Goal: Task Accomplishment & Management: Use online tool/utility

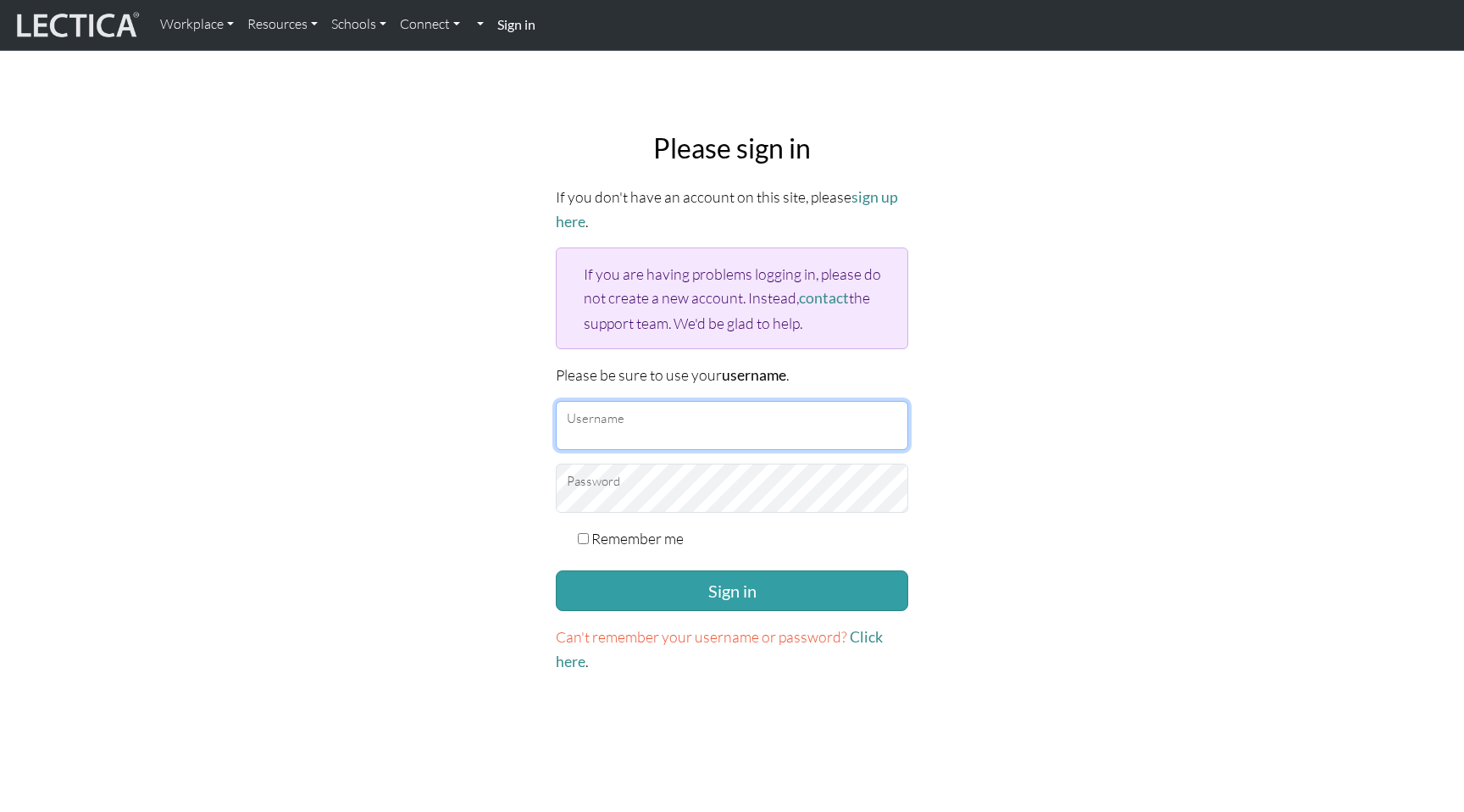
type input "[EMAIL_ADDRESS][DOMAIN_NAME]"
click at [556, 570] on button "Sign in" at bounding box center [732, 590] width 353 height 41
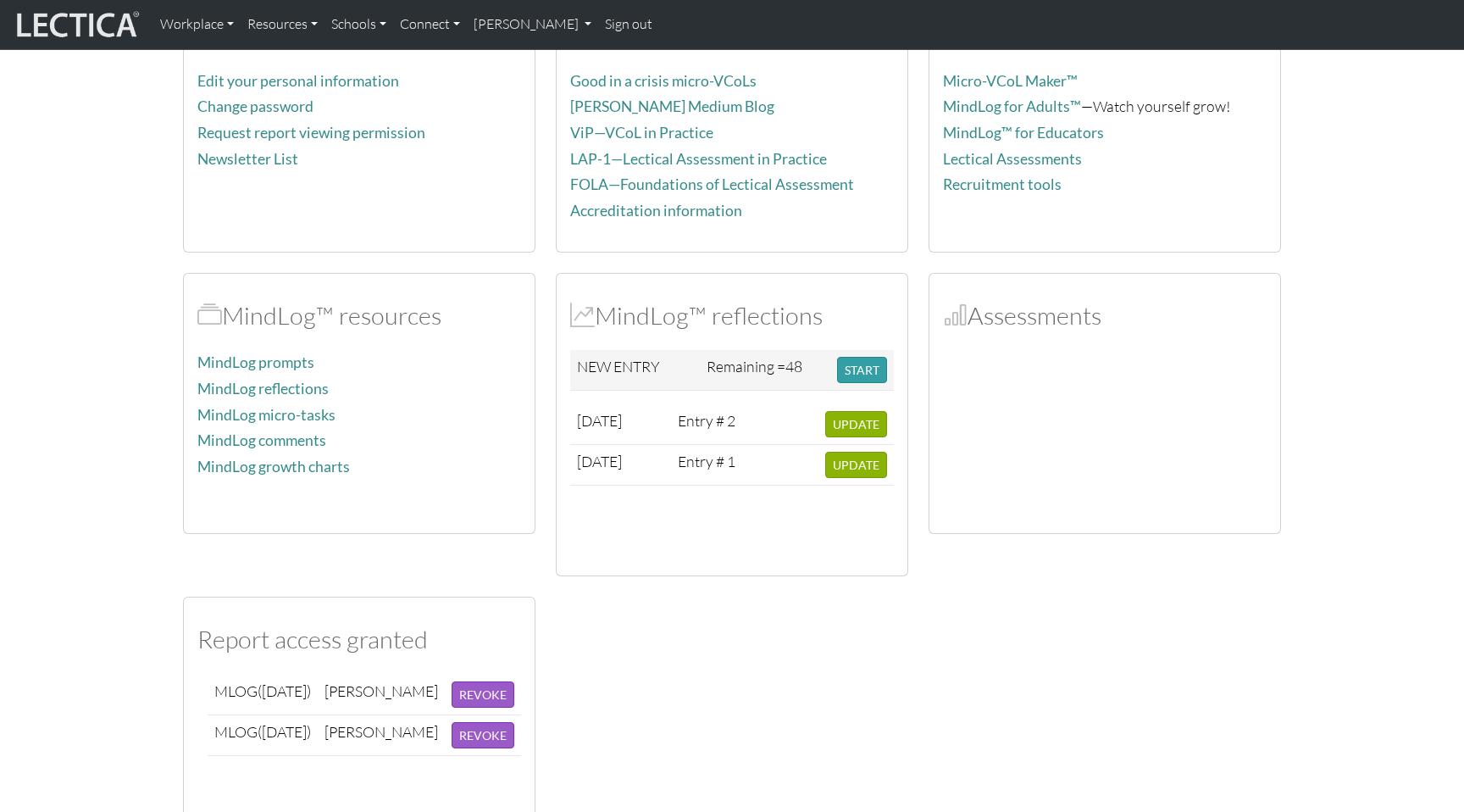
scroll to position [51, 0]
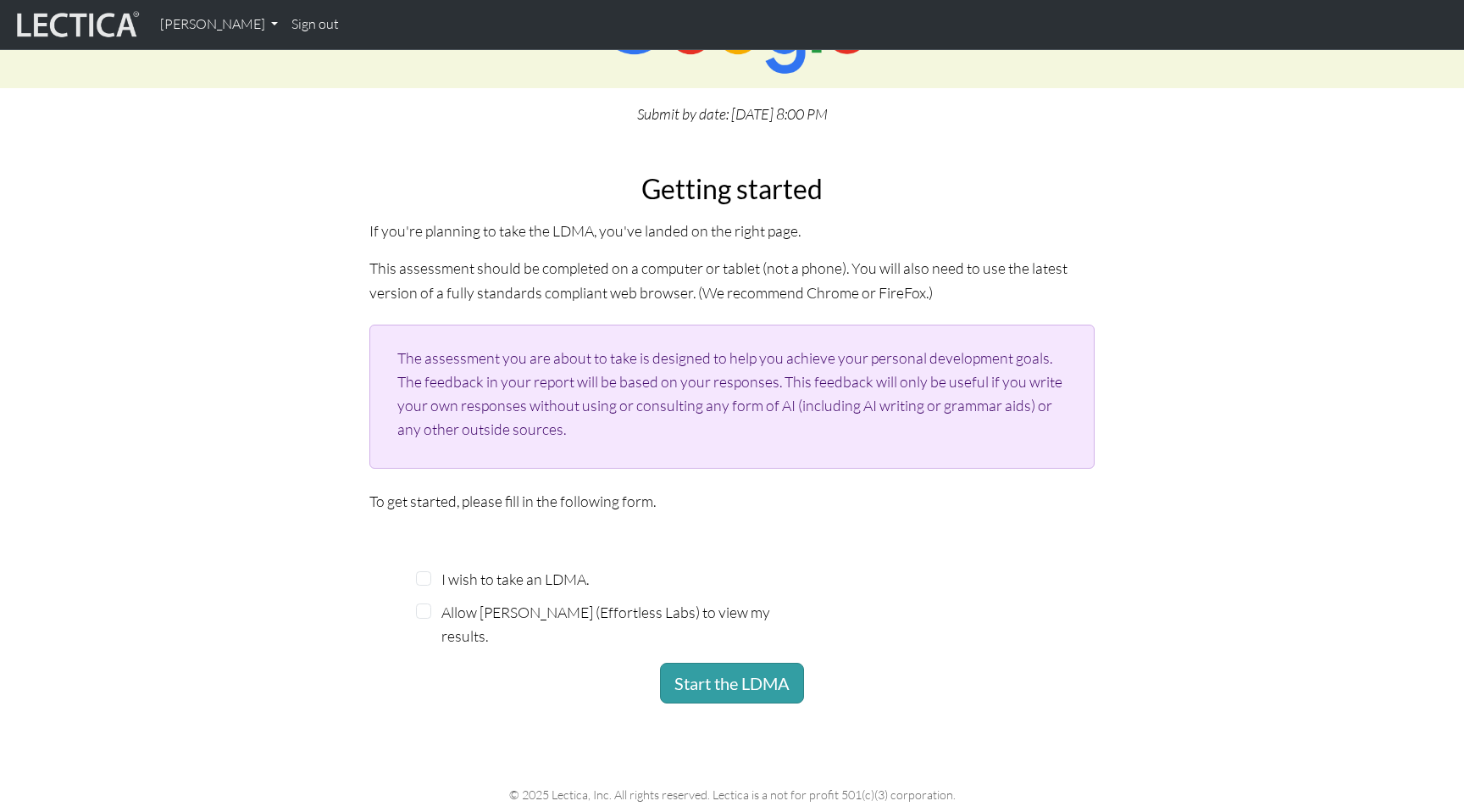
scroll to position [249, 0]
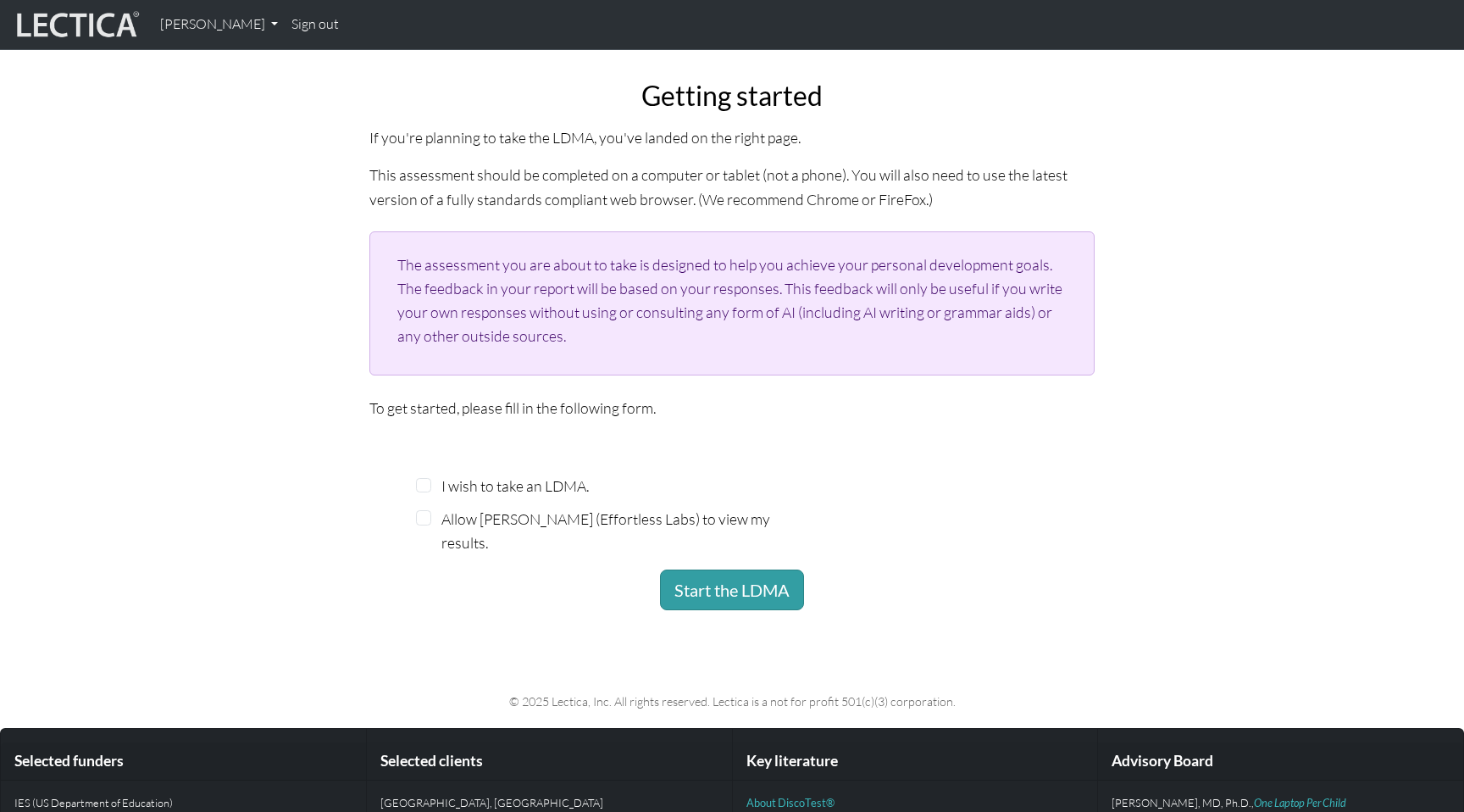
click at [435, 489] on div "I wish to take an LDMA." at bounding box center [596, 485] width 360 height 23
click at [427, 488] on input "I wish to take an LDMA." at bounding box center [424, 486] width 16 height 16
checkbox input "true"
click at [427, 521] on input "Allow Nic Maisano (Effortless Labs) to view my results." at bounding box center [424, 518] width 16 height 16
checkbox input "true"
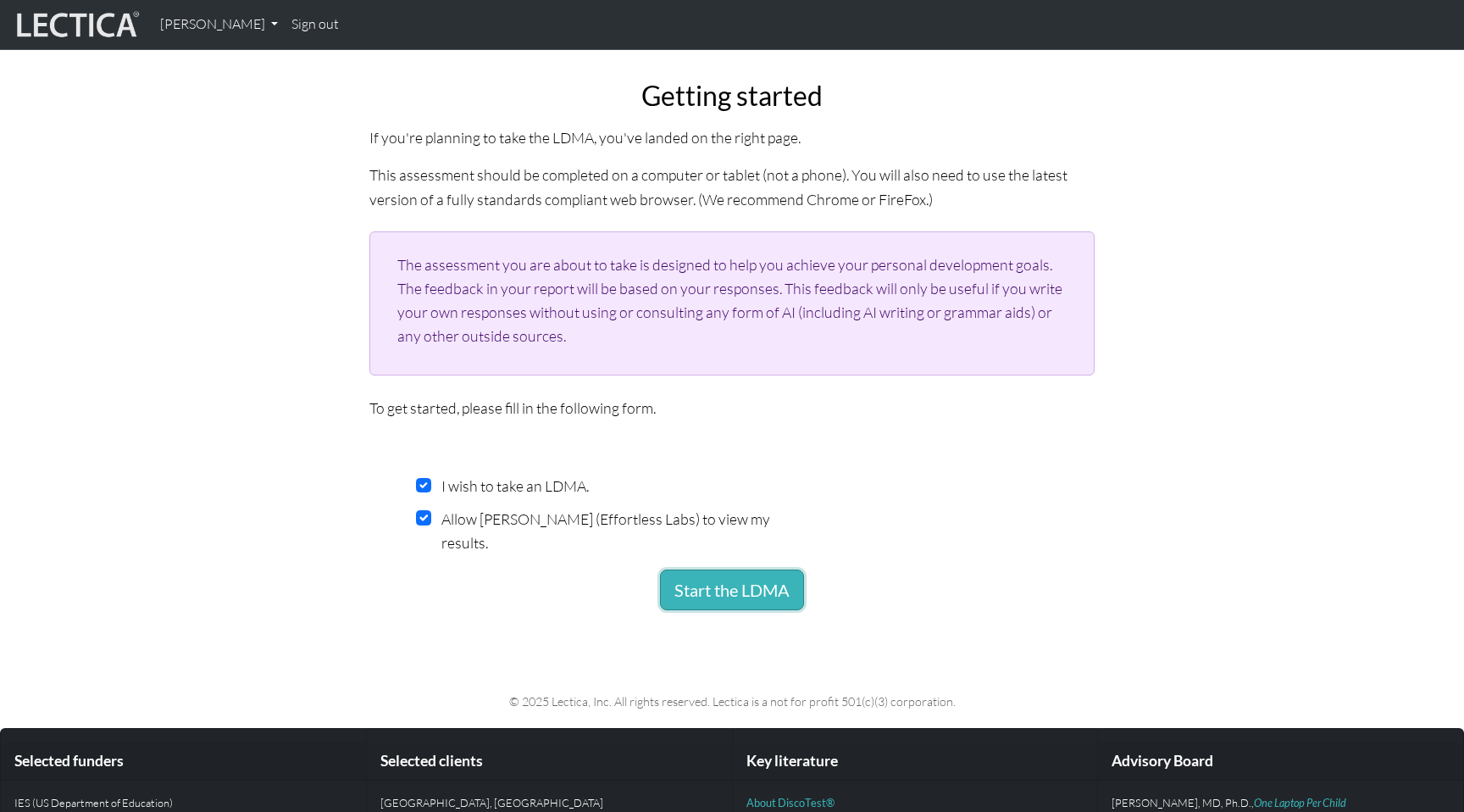
click at [727, 594] on button "Start the LDMA" at bounding box center [732, 589] width 144 height 41
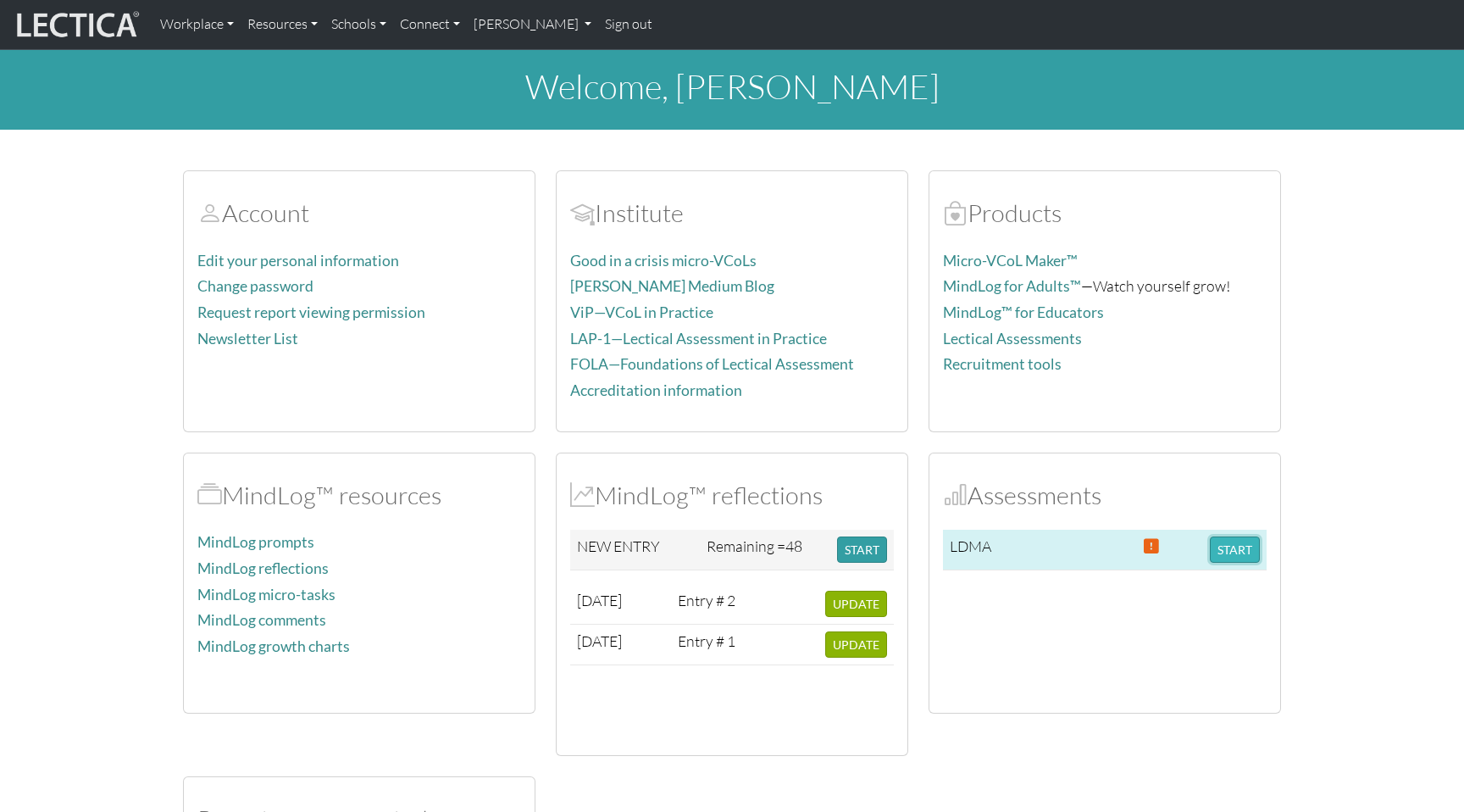
click at [1228, 547] on button "START" at bounding box center [1235, 549] width 50 height 26
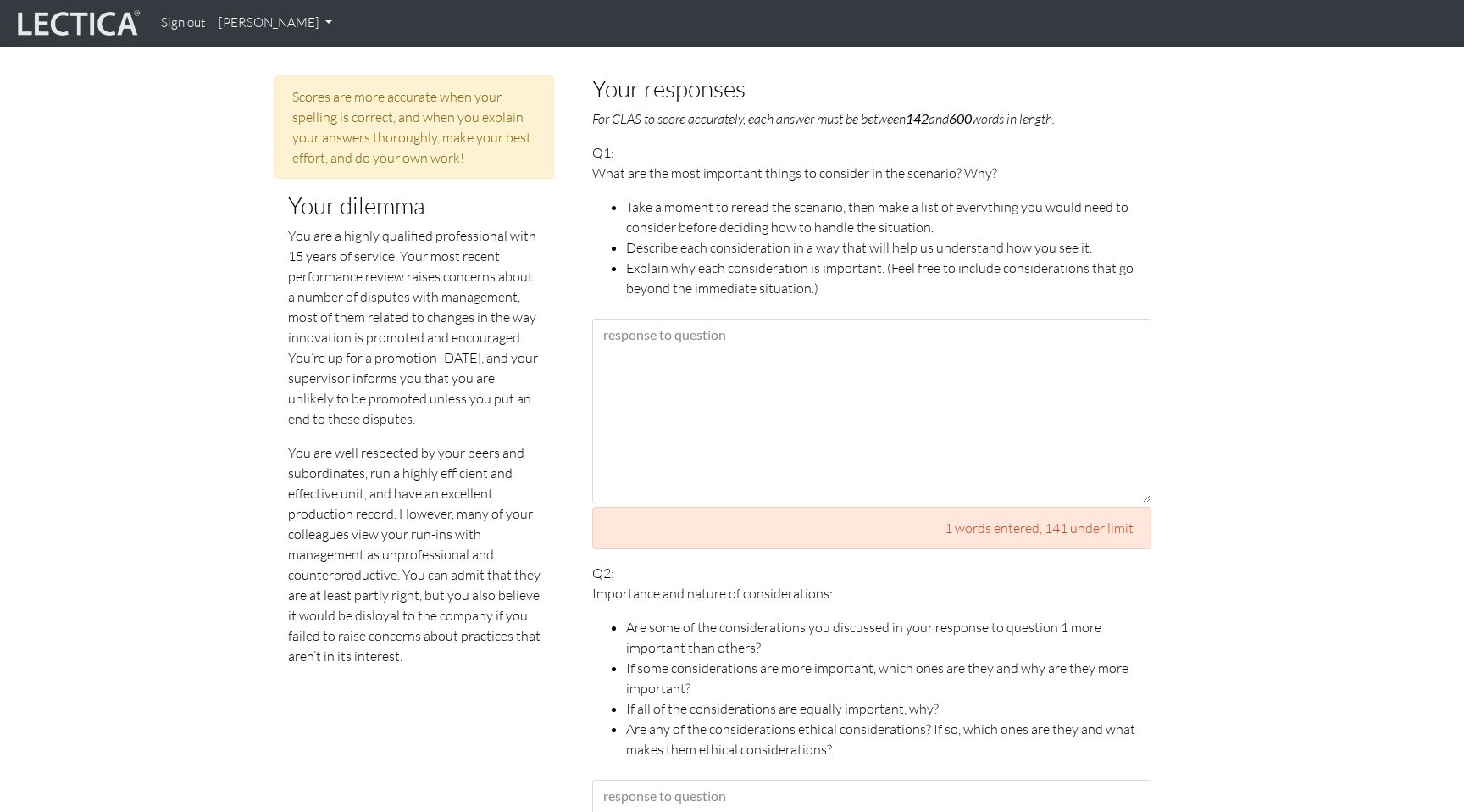
scroll to position [824, 0]
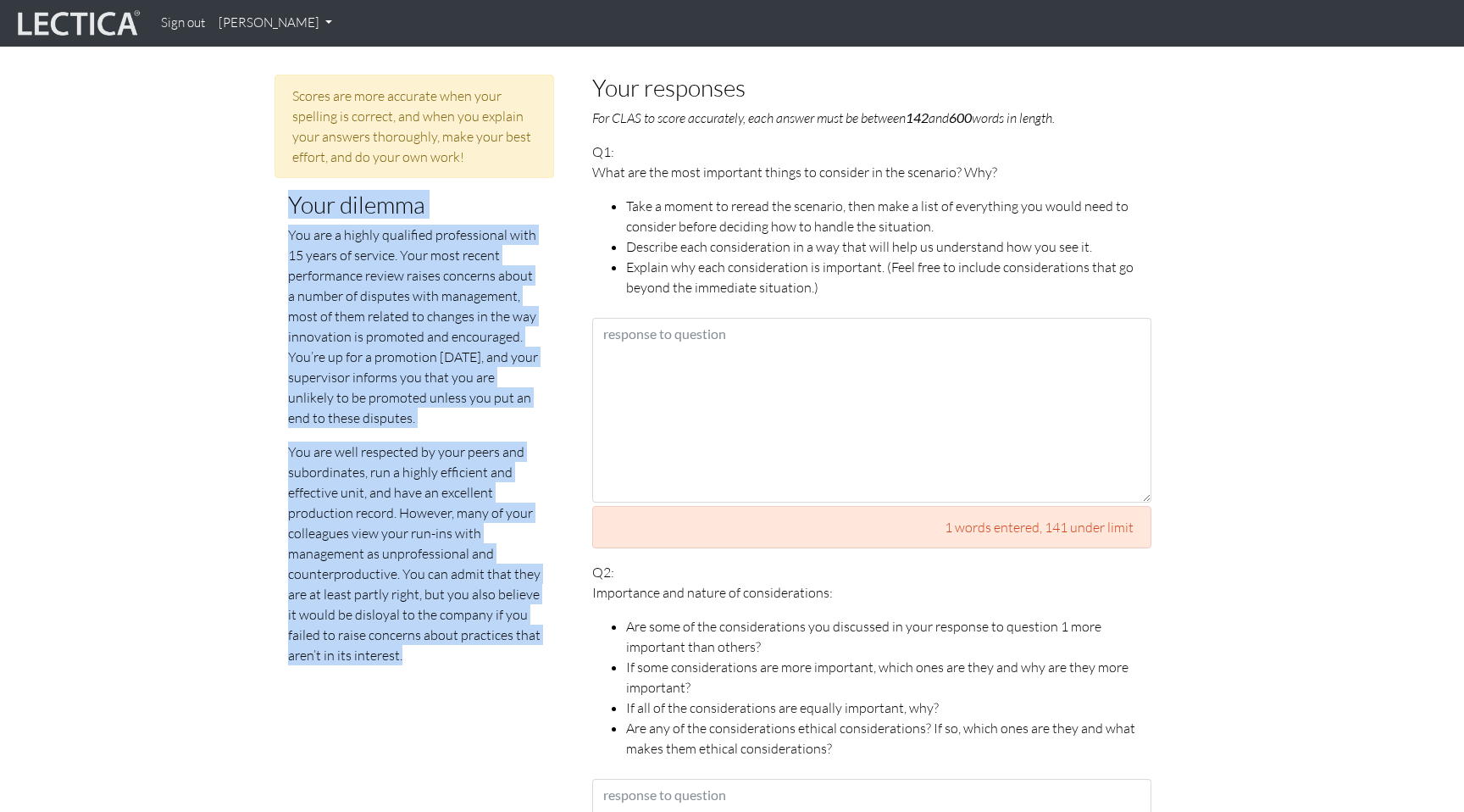
drag, startPoint x: 269, startPoint y: 175, endPoint x: 464, endPoint y: 669, distance: 531.1
copy div "Your dilemma You are a highly qualified professional with 15 years of service. …"
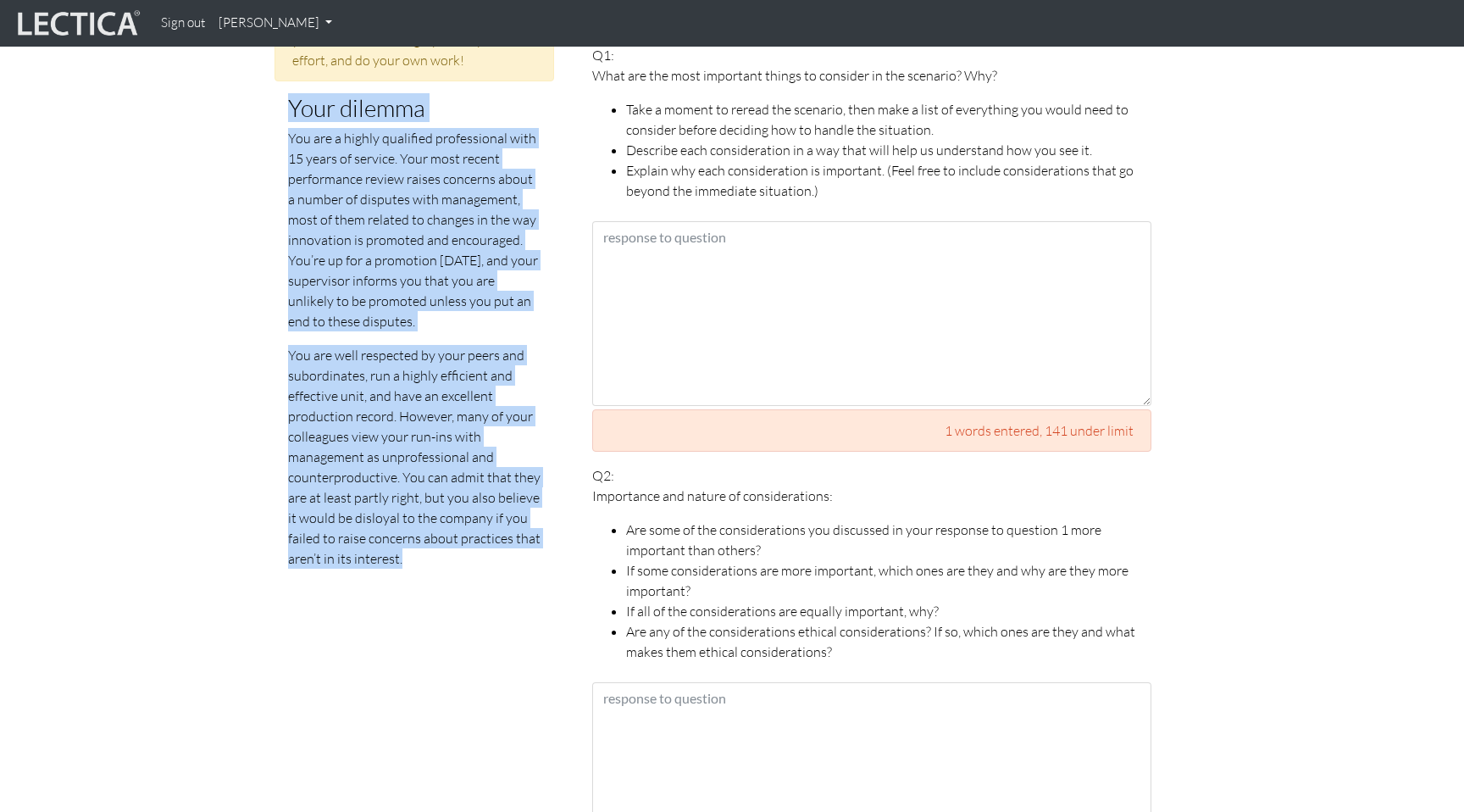
scroll to position [926, 0]
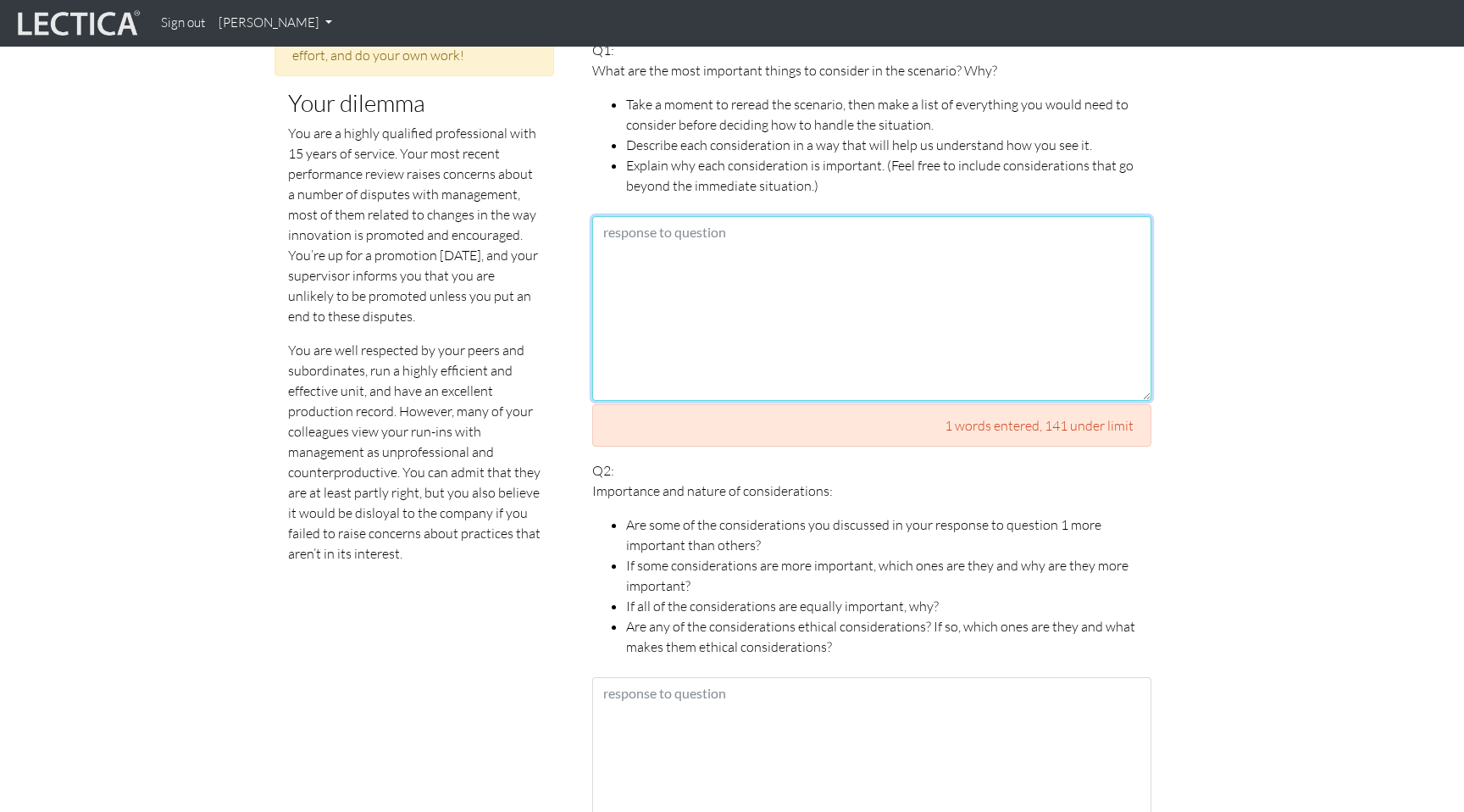
click at [1038, 265] on textarea at bounding box center [872, 309] width 559 height 185
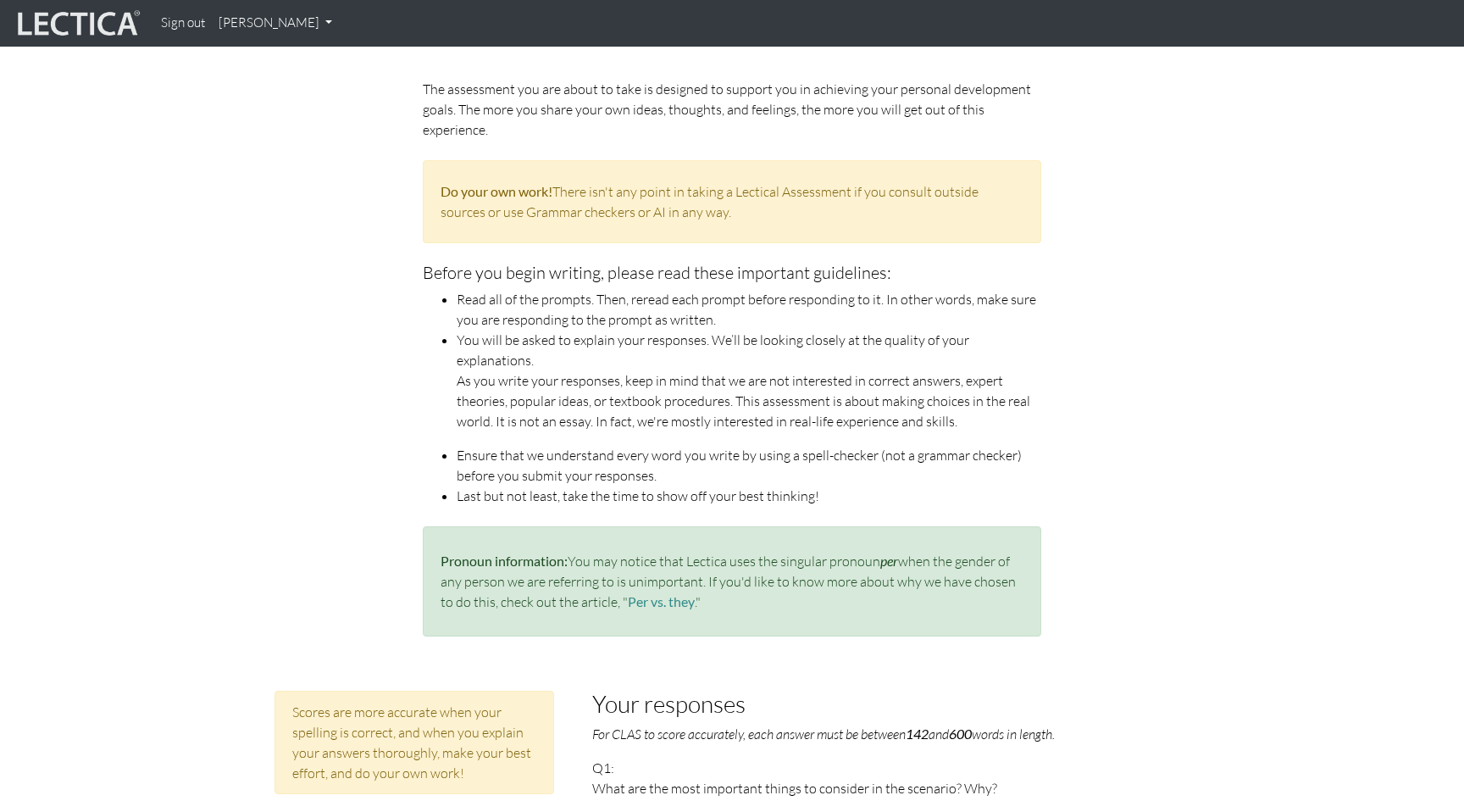
scroll to position [209, 0]
